Goal: Navigation & Orientation: Find specific page/section

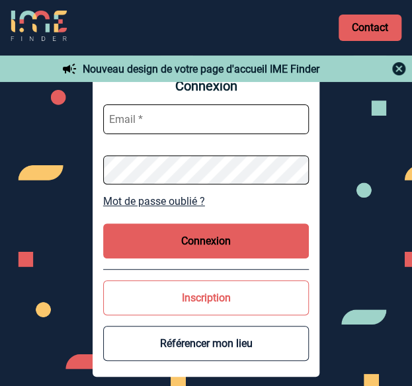
click at [38, 21] on img at bounding box center [39, 27] width 56 height 32
click at [24, 24] on img at bounding box center [39, 27] width 56 height 32
